Goal: Entertainment & Leisure: Consume media (video, audio)

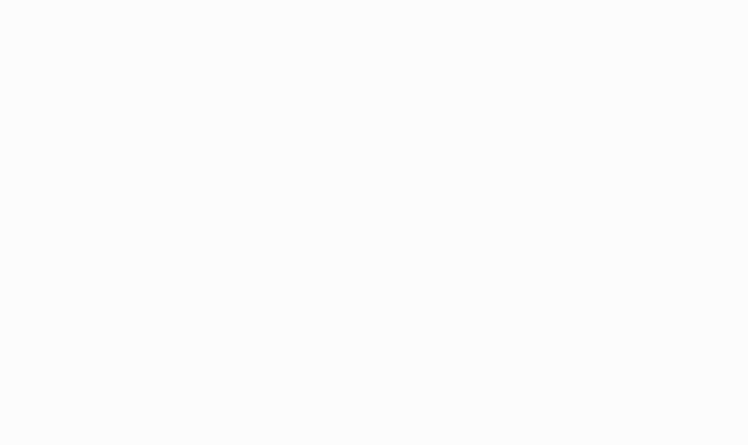
click at [380, 254] on div "CONNECTING TO 's CLASS" at bounding box center [374, 222] width 748 height 445
